Goal: Information Seeking & Learning: Learn about a topic

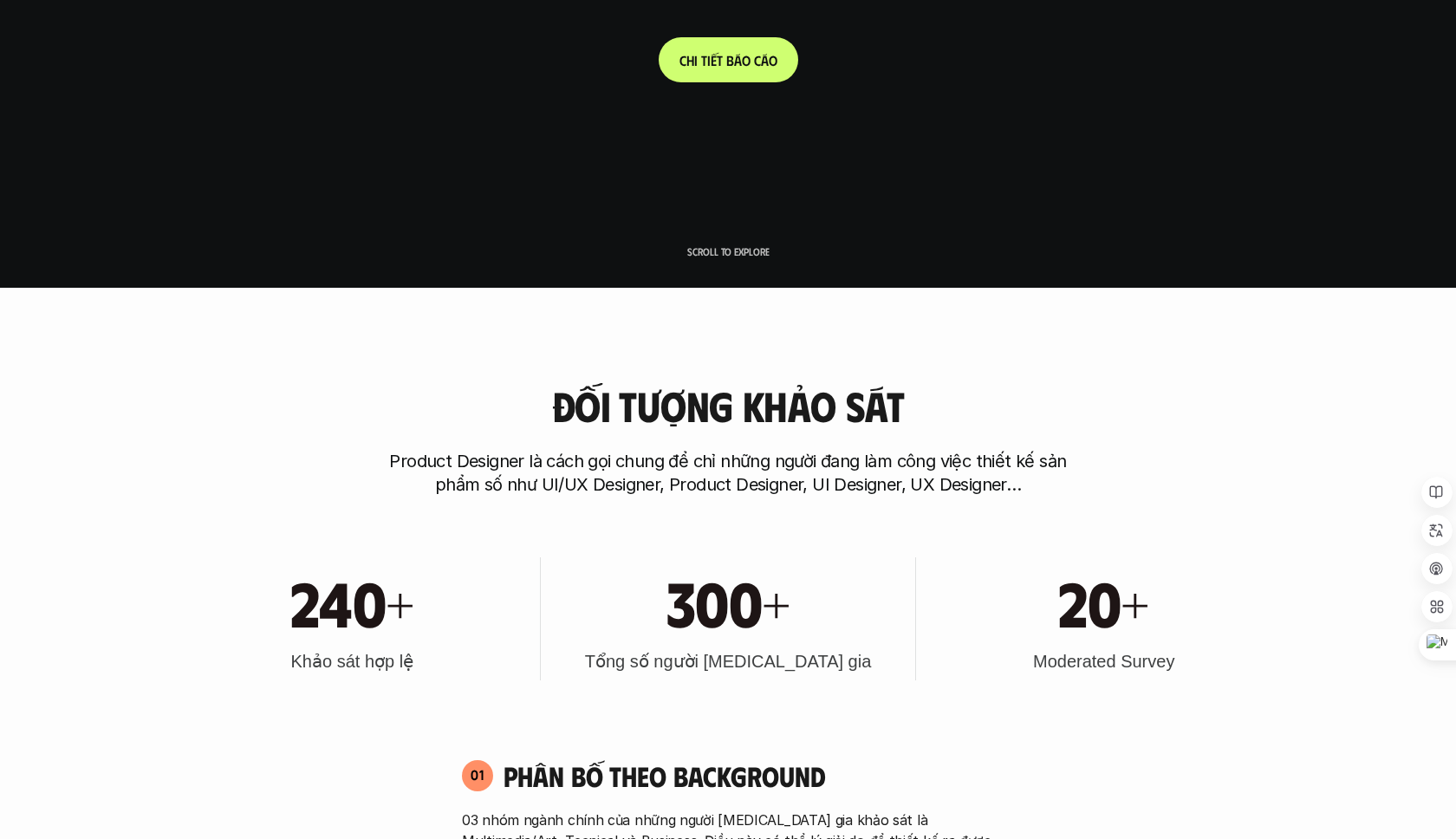
scroll to position [550, 0]
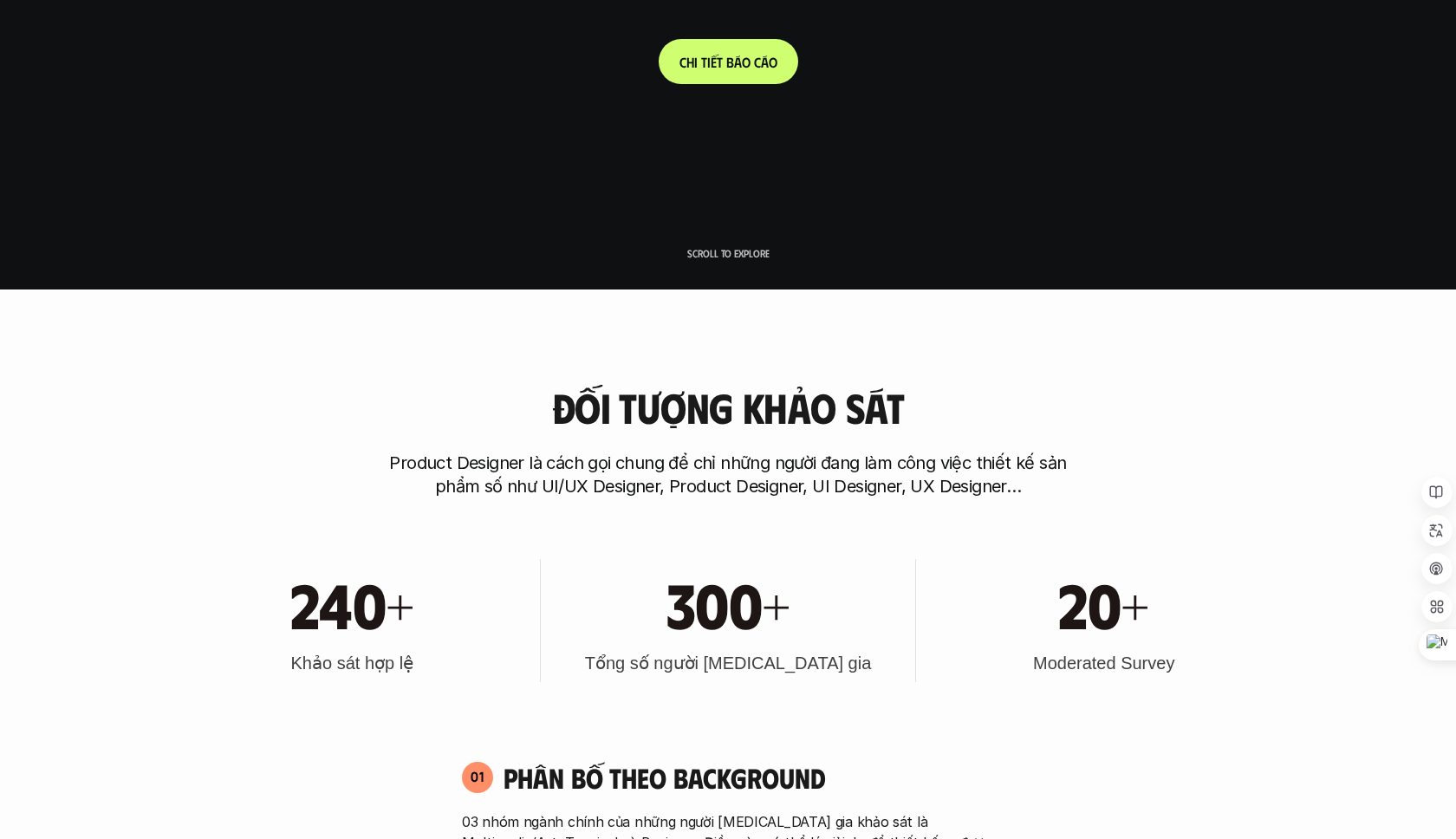
click at [723, 53] on link "C h i t i ế t b á o c á o" at bounding box center [728, 61] width 139 height 45
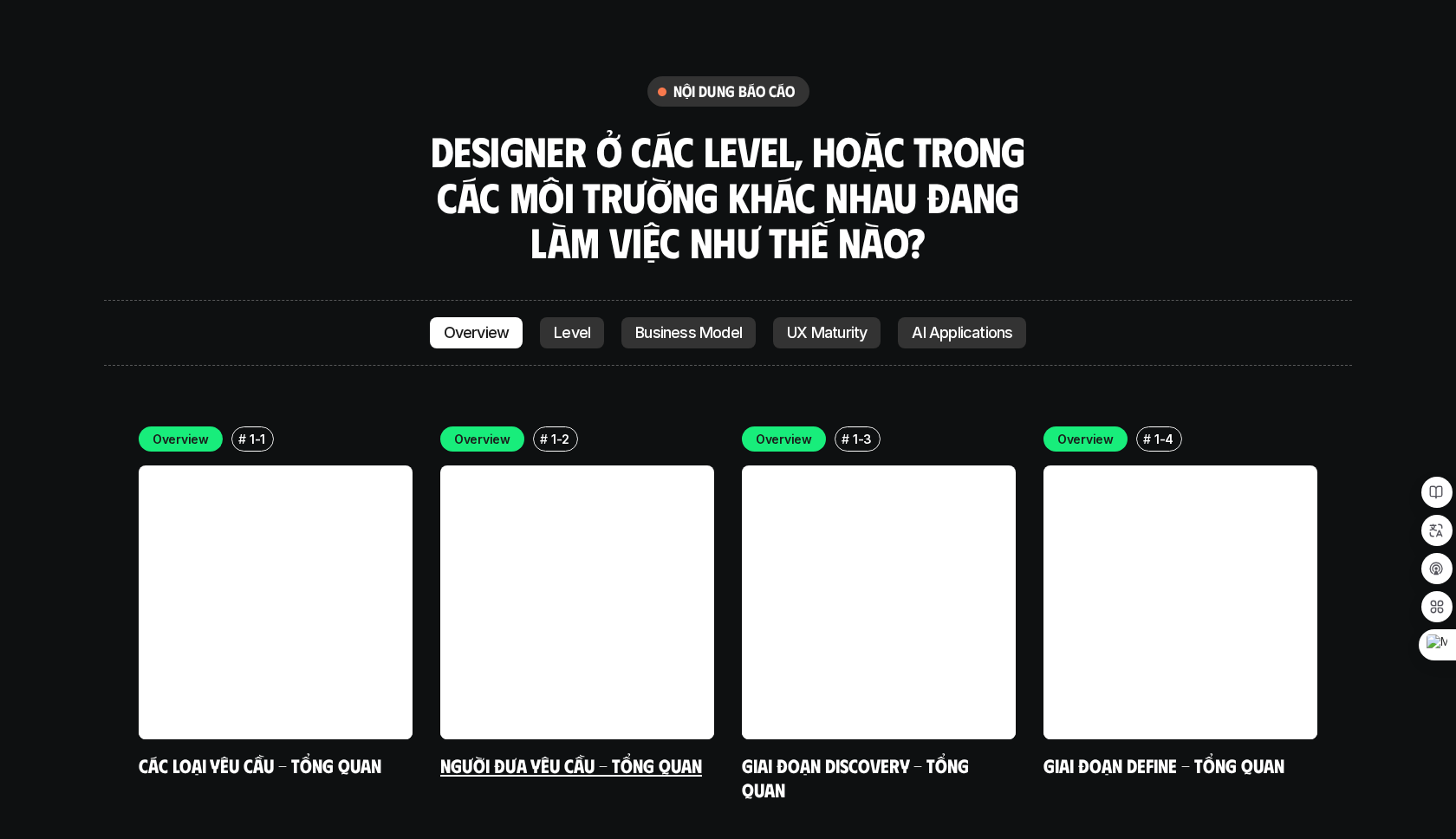
scroll to position [4904, 0]
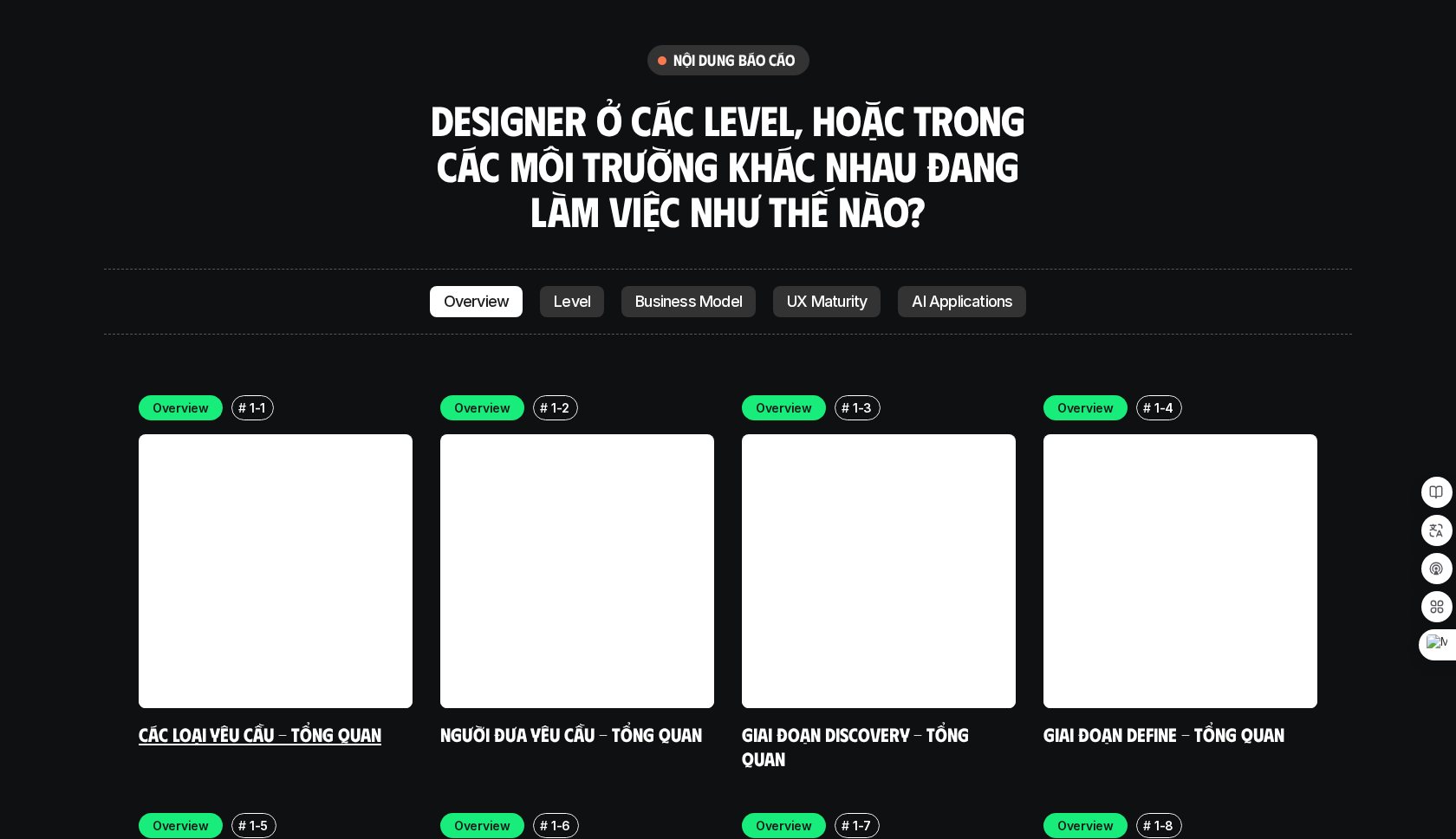
click at [320, 434] on link at bounding box center [274, 570] width 273 height 274
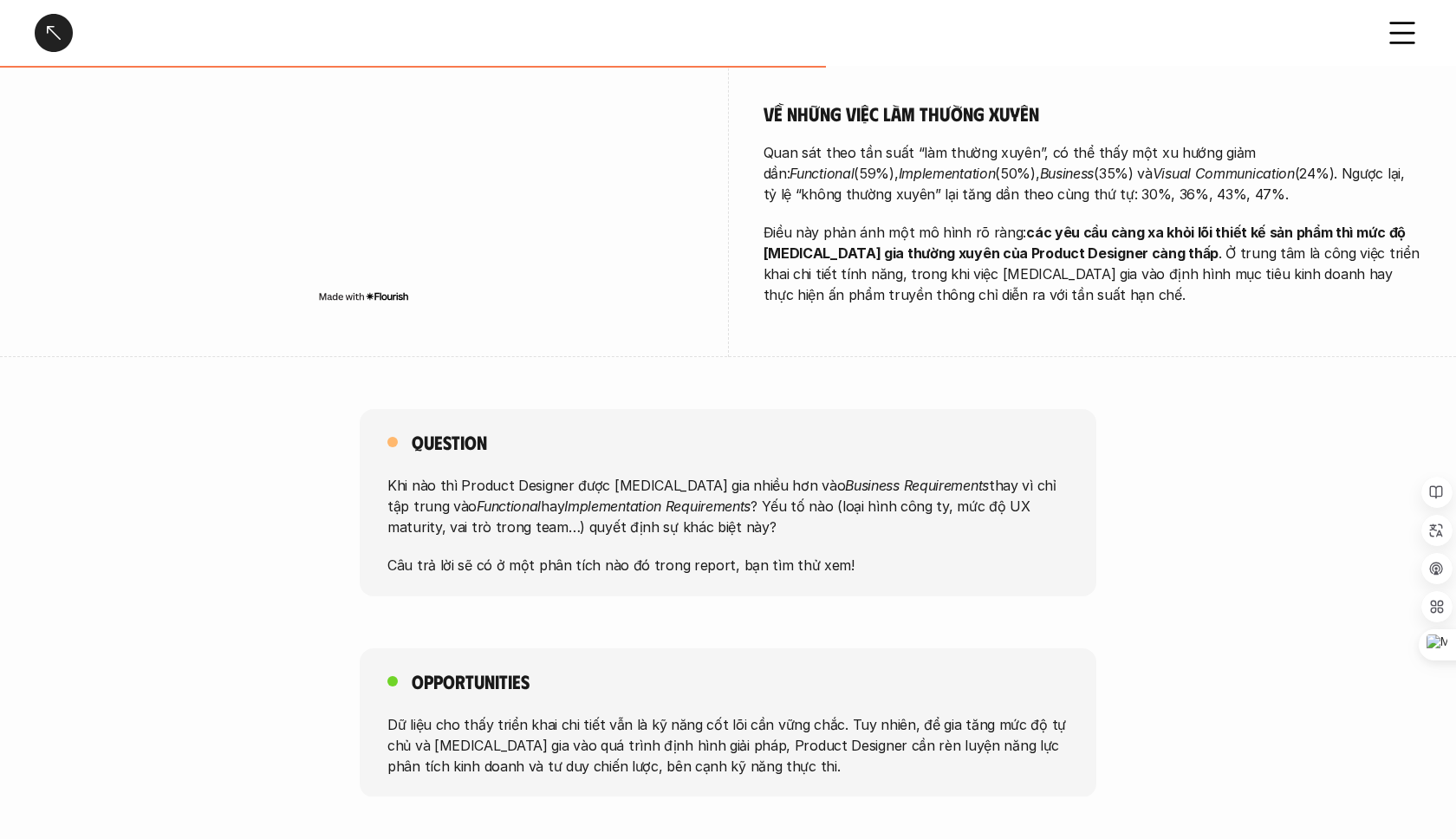
scroll to position [1686, 0]
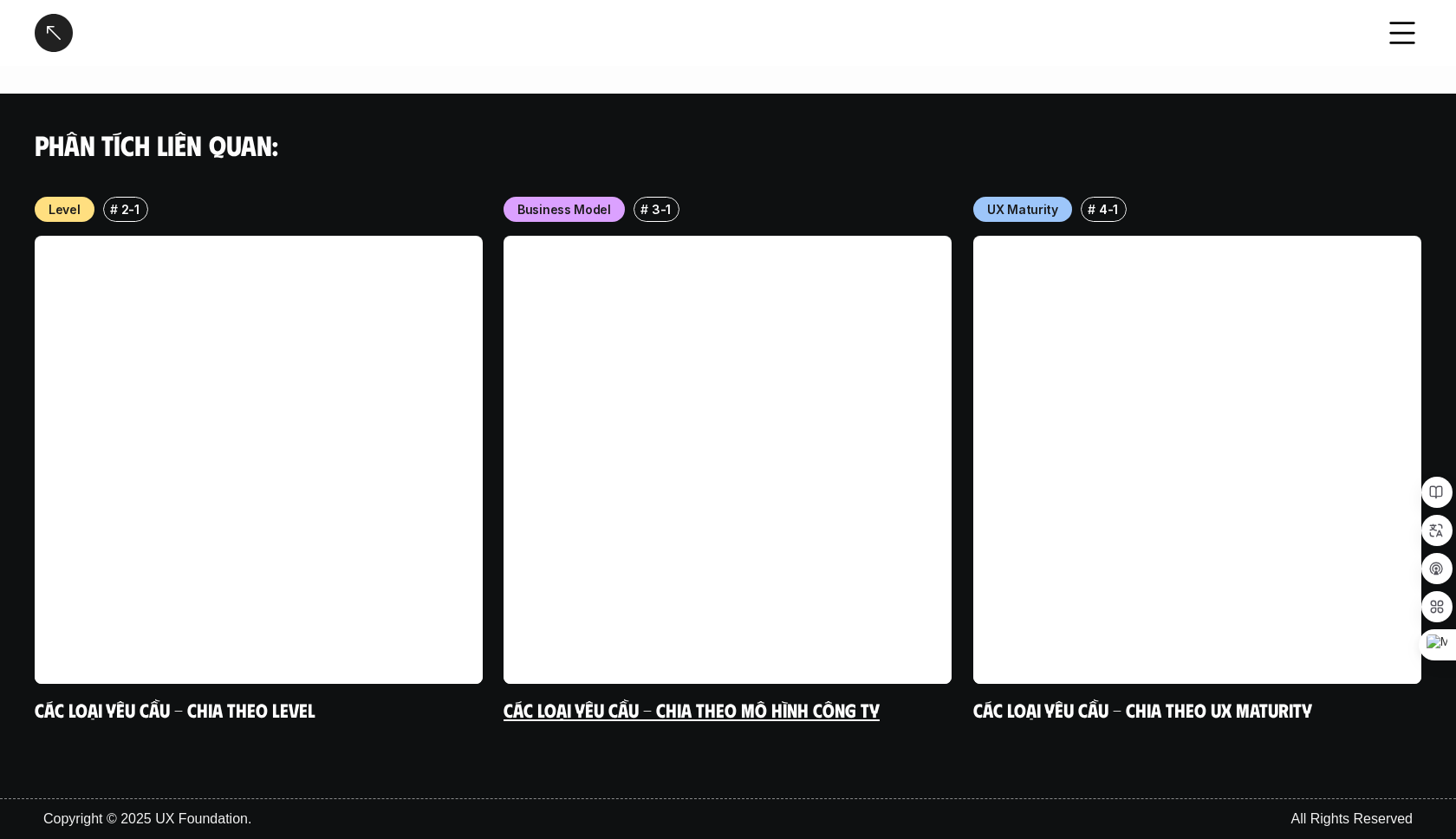
click at [609, 397] on link at bounding box center [727, 459] width 448 height 448
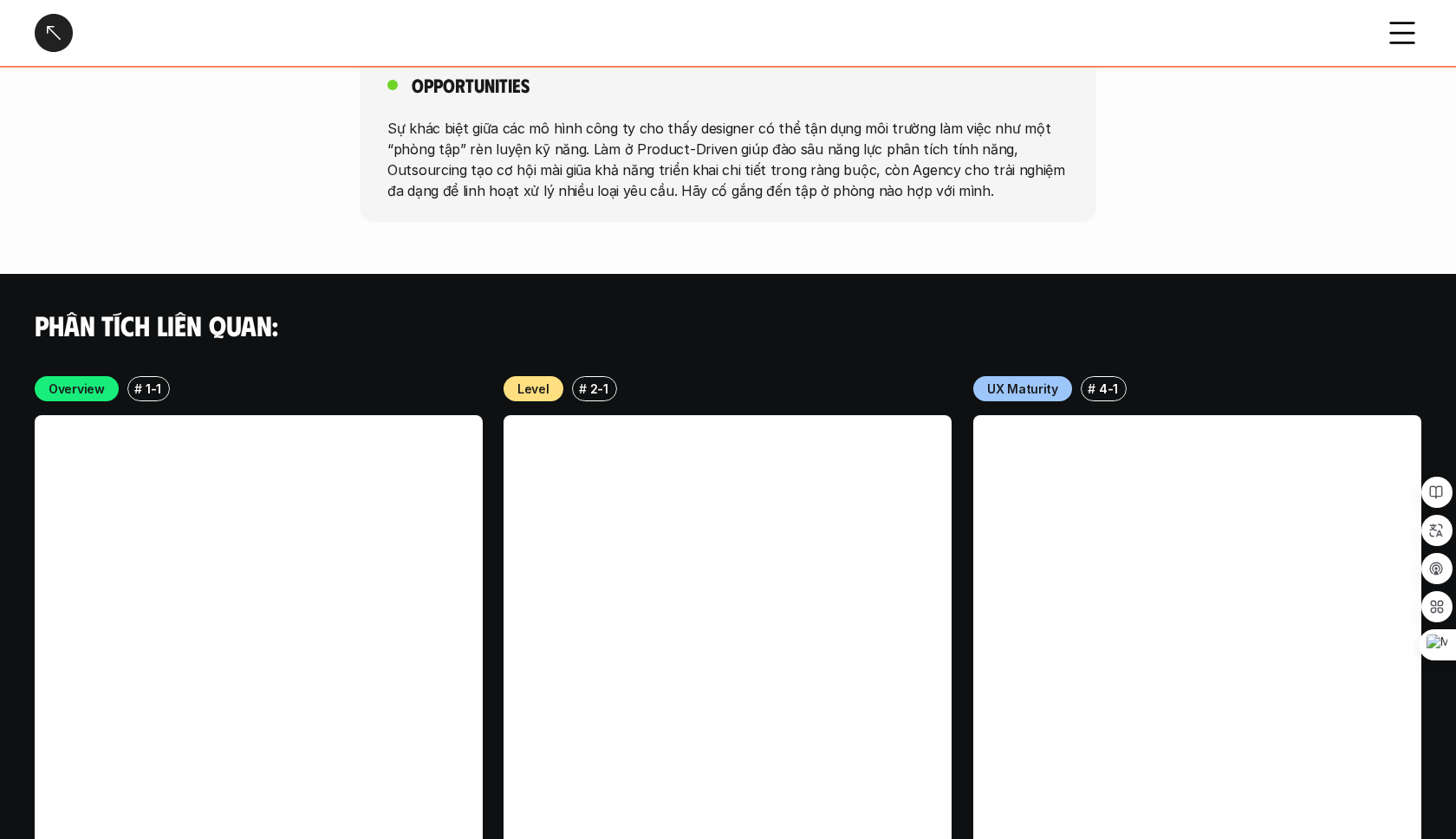
scroll to position [3362, 0]
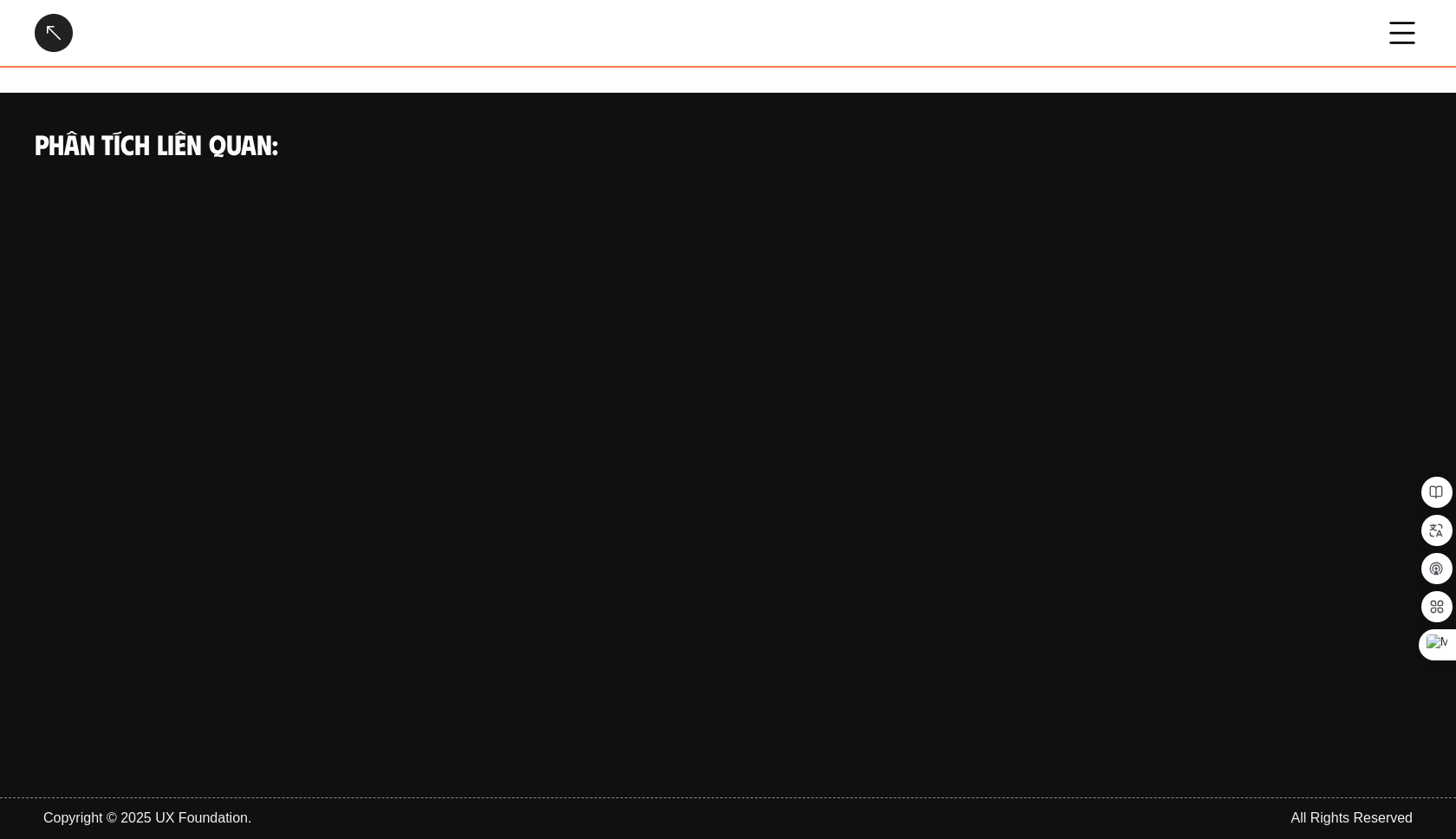
scroll to position [1686, 0]
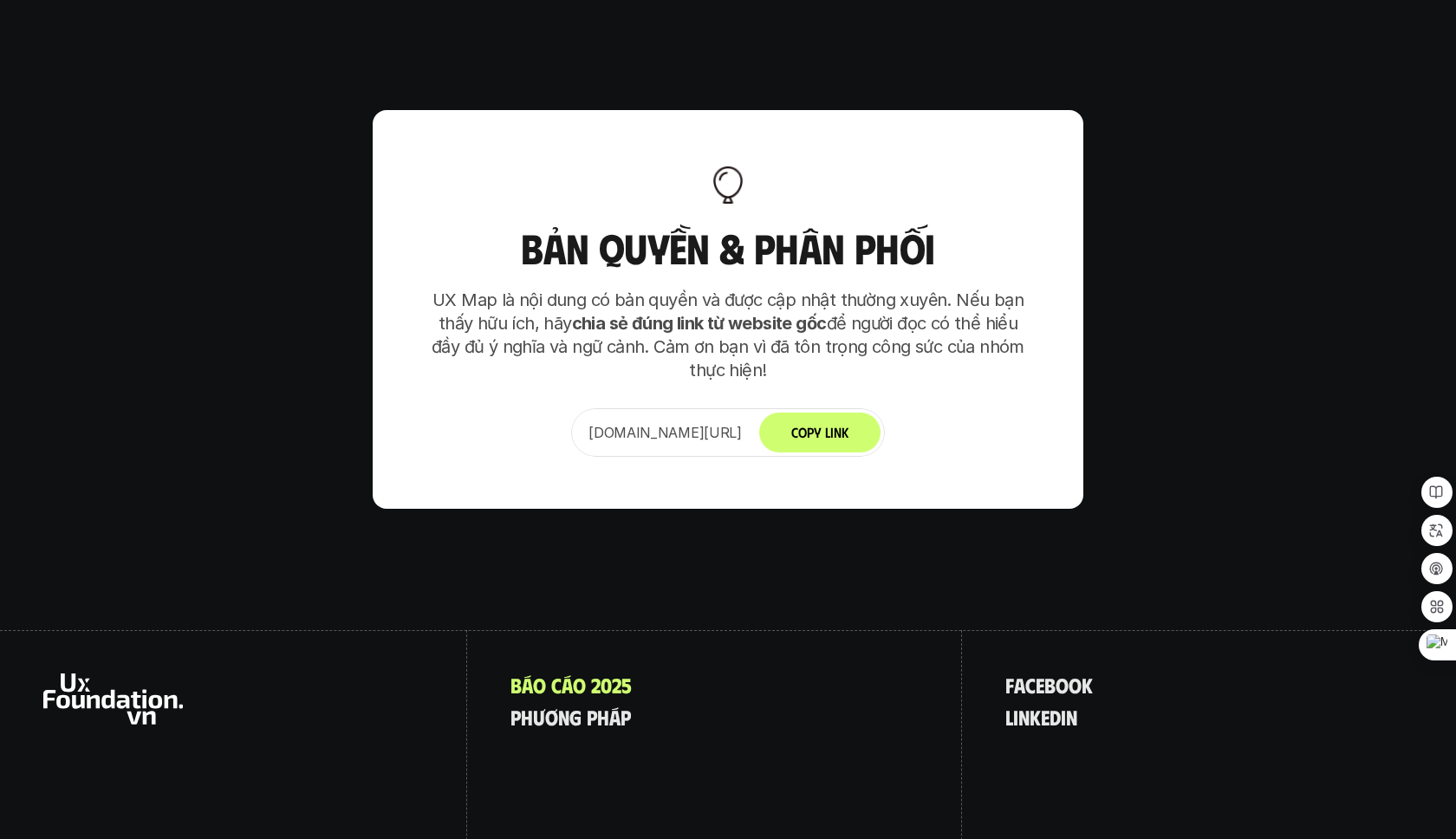
scroll to position [10885, 0]
